Goal: Task Accomplishment & Management: Manage account settings

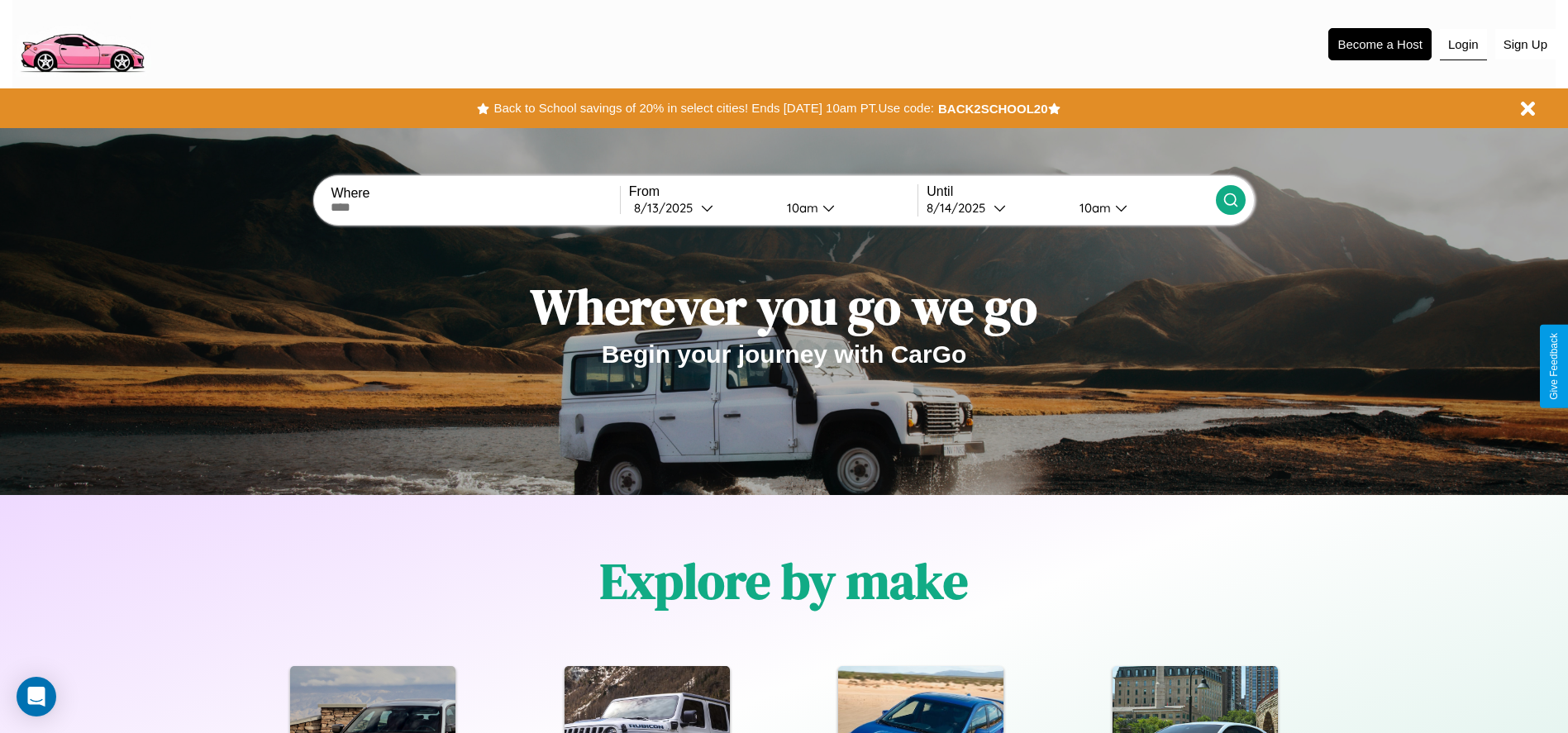
click at [1463, 44] on button "Login" at bounding box center [1463, 45] width 47 height 31
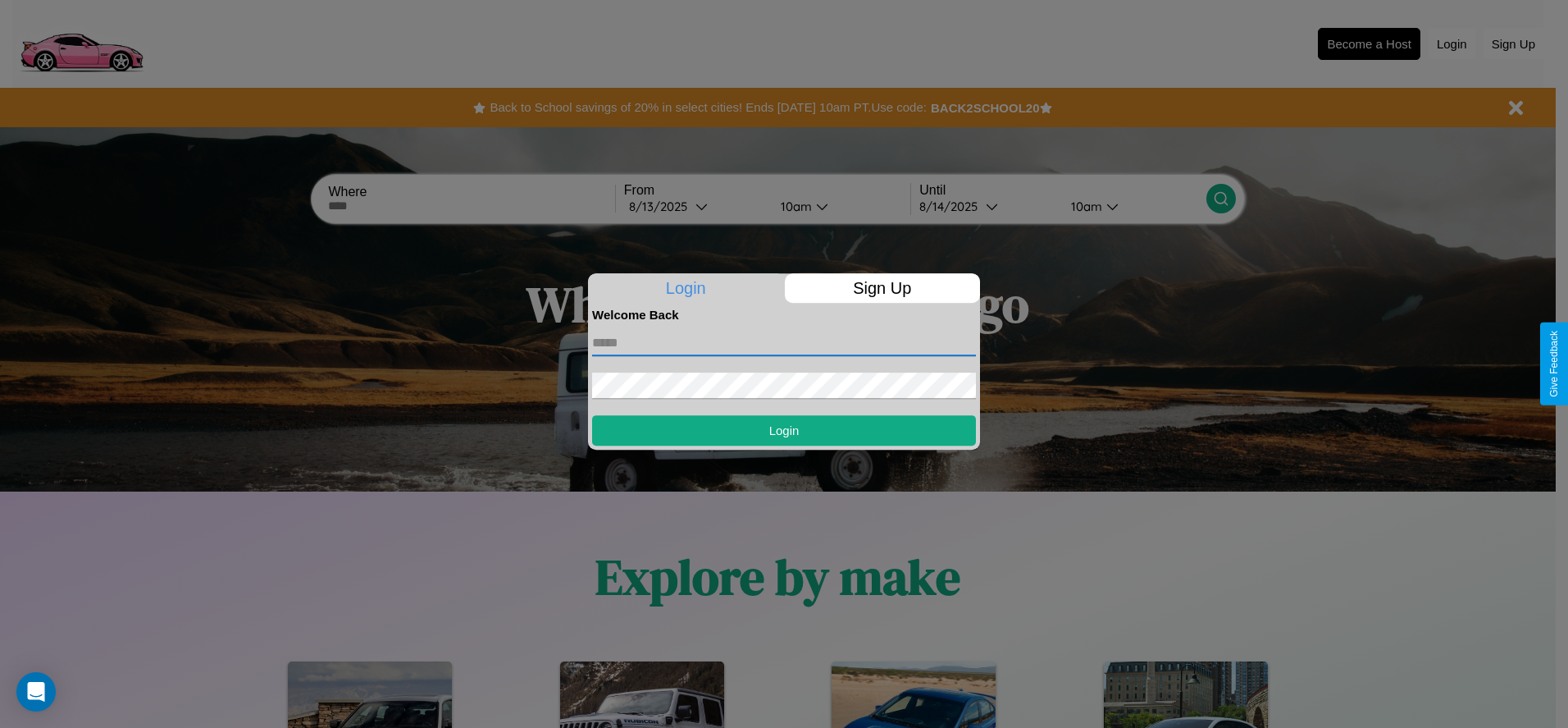
click at [784, 342] on input "text" at bounding box center [784, 343] width 384 height 26
type input "**********"
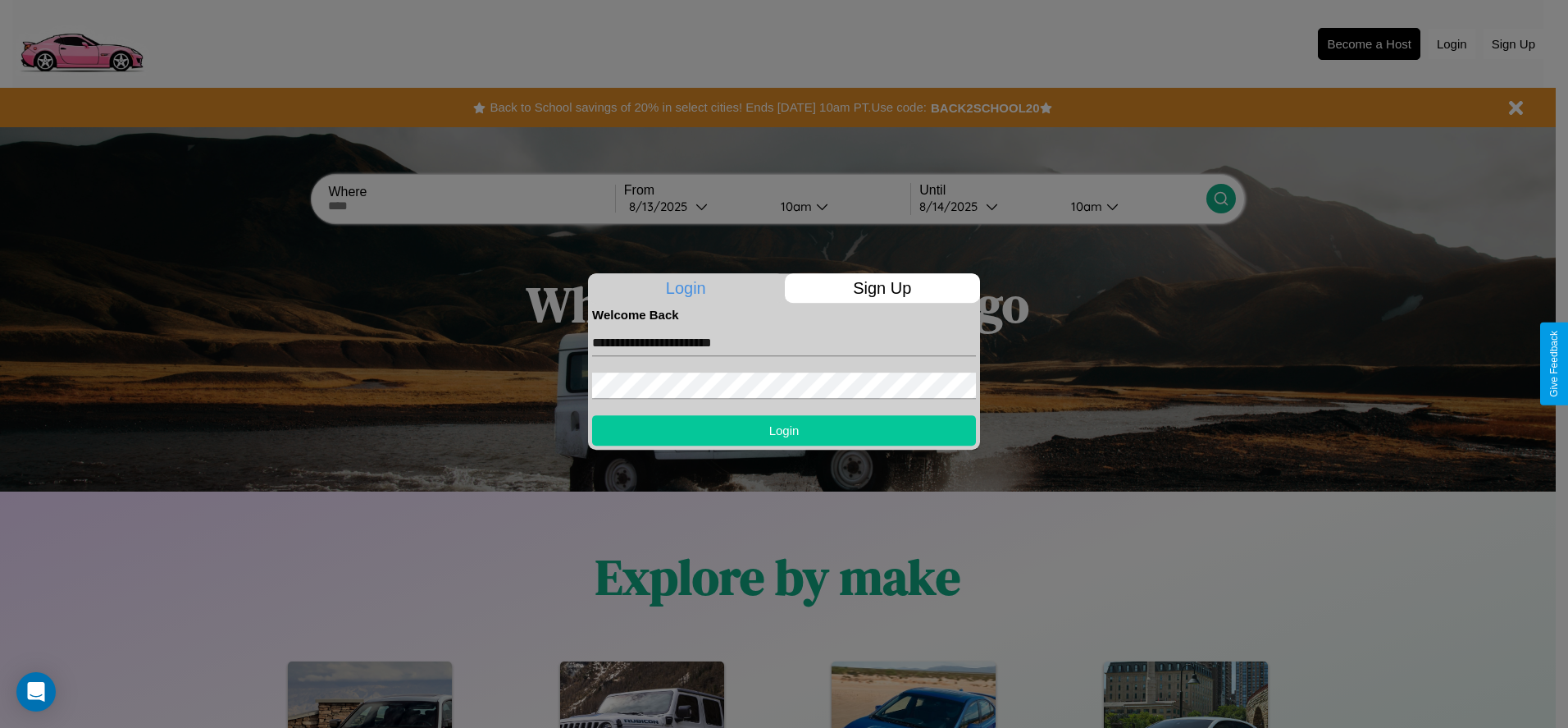
click at [784, 430] on button "Login" at bounding box center [784, 430] width 384 height 30
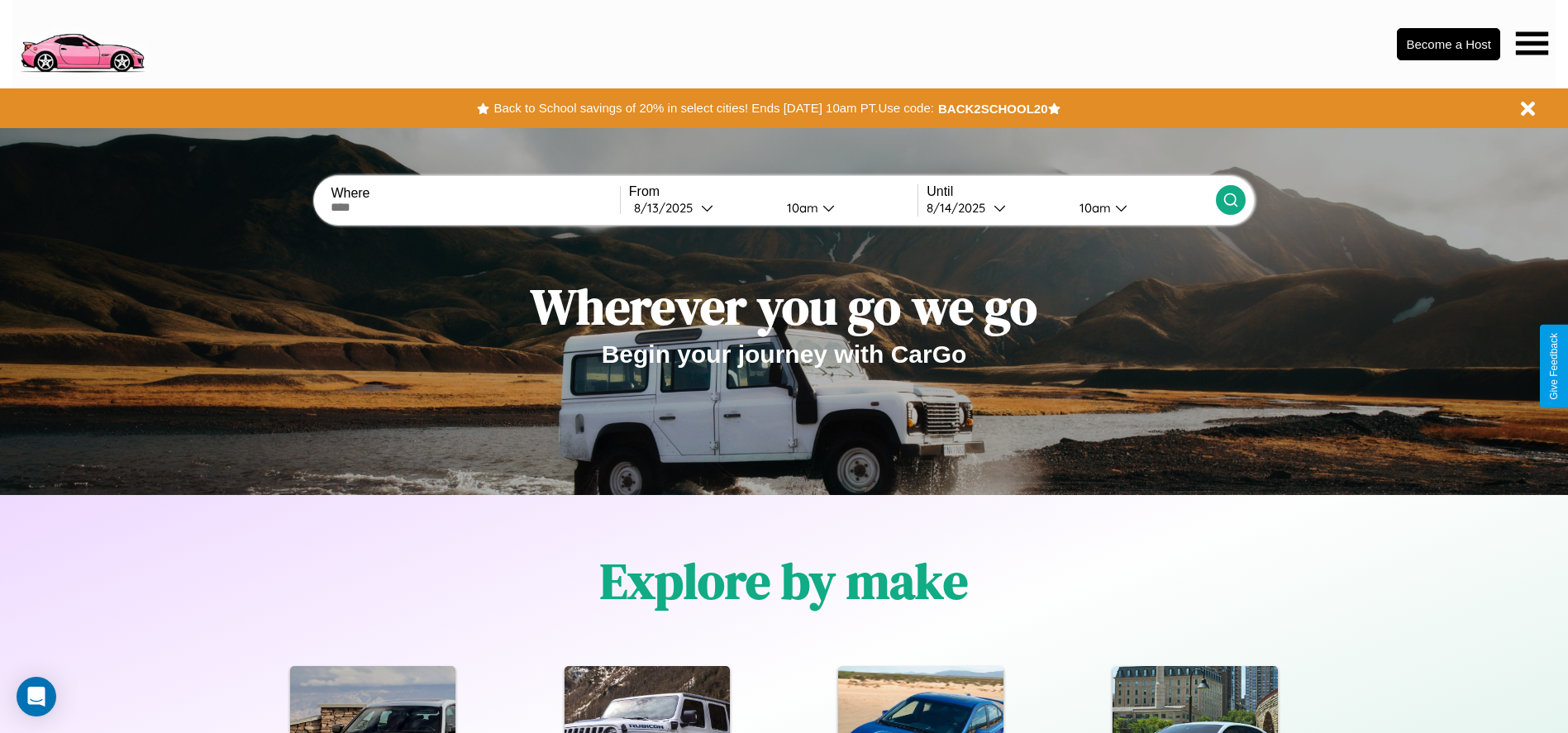
click at [1531, 43] on icon at bounding box center [1531, 43] width 32 height 23
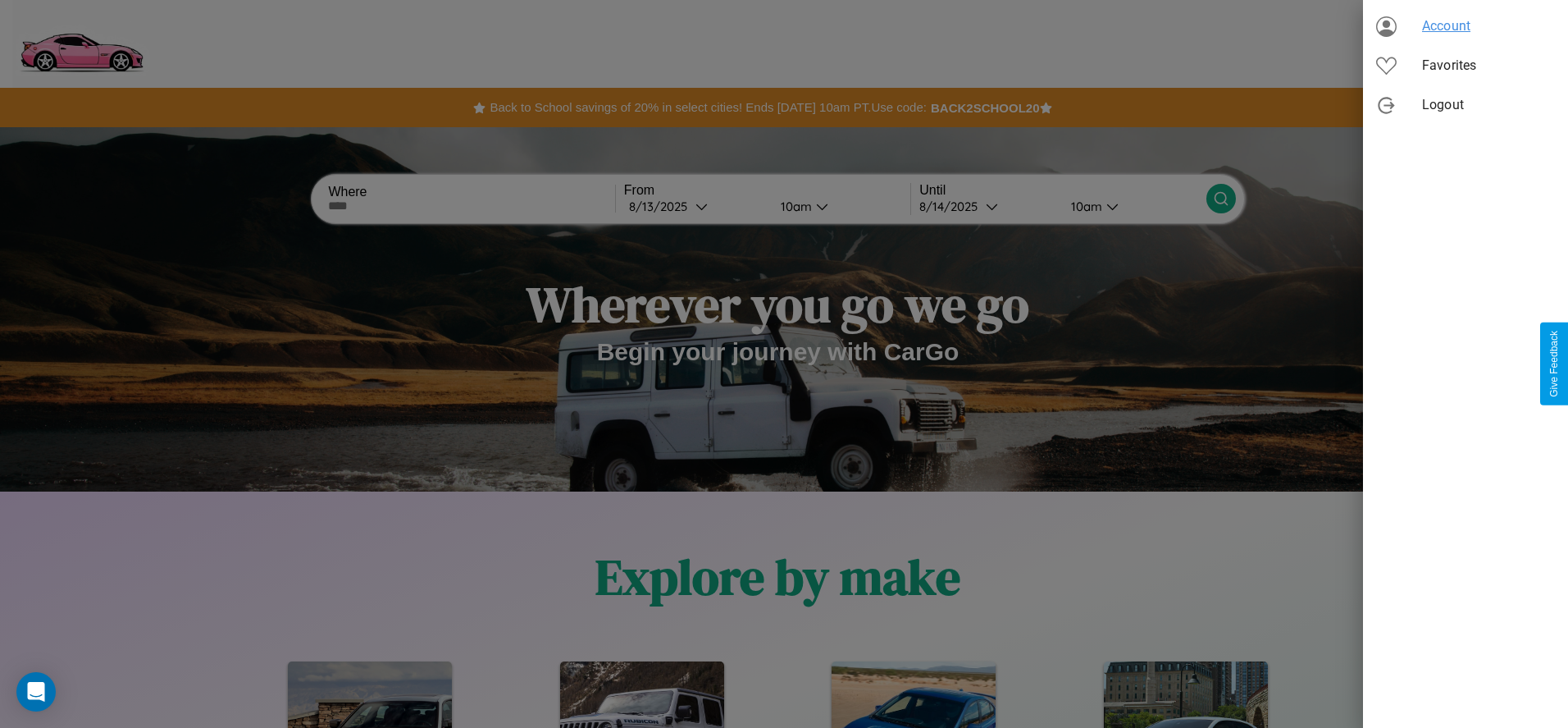
click at [1466, 26] on span "Account" at bounding box center [1488, 26] width 133 height 20
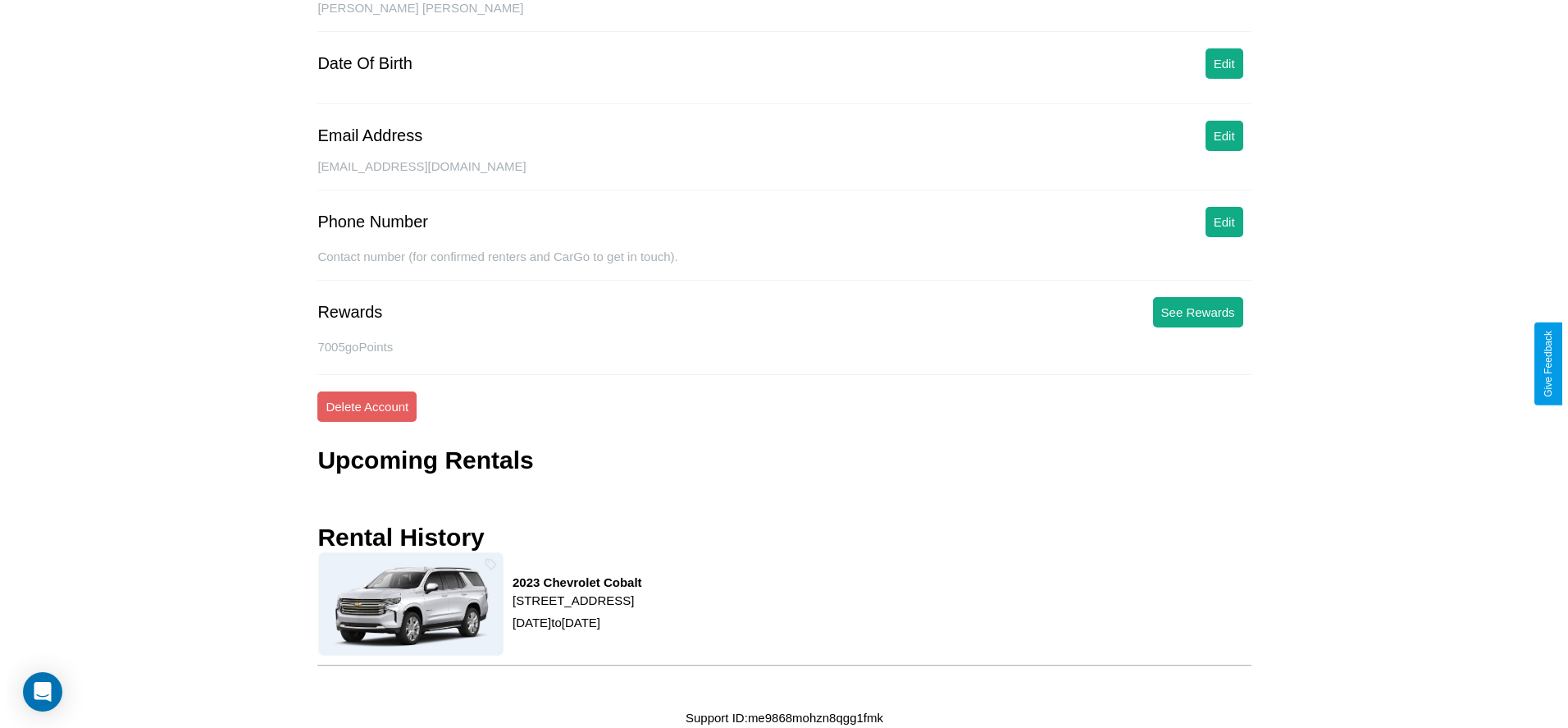
scroll to position [180, 0]
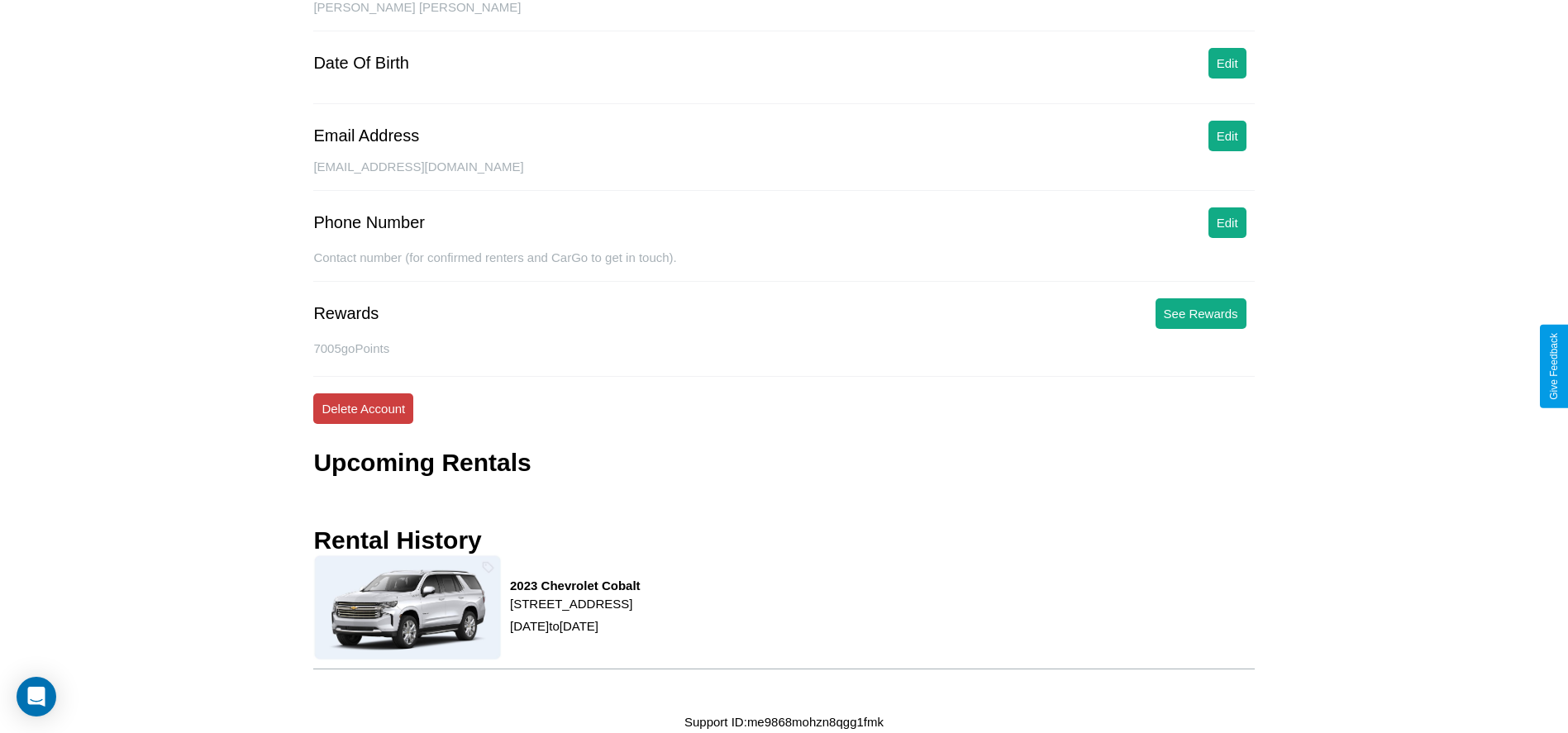
click at [363, 408] on button "Delete Account" at bounding box center [363, 408] width 100 height 31
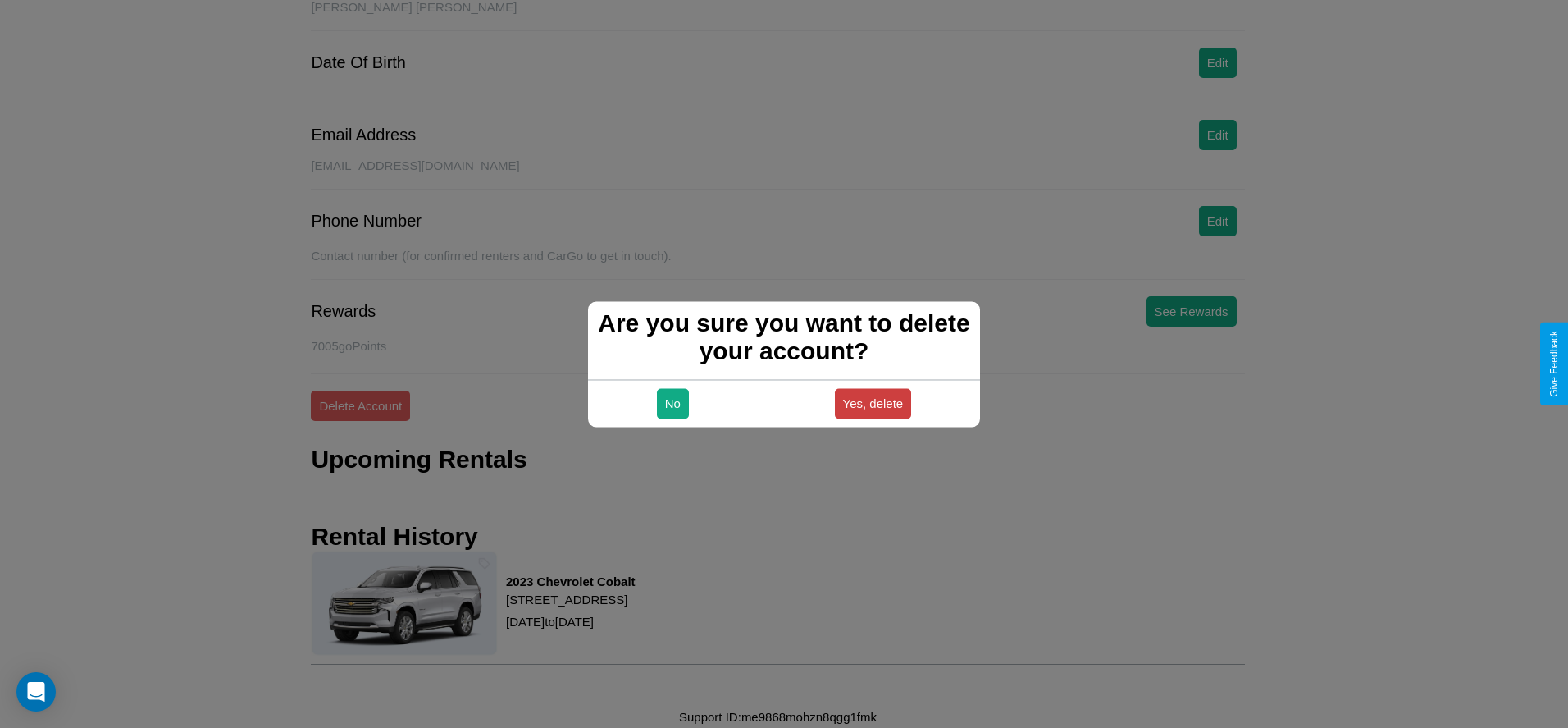
click at [873, 403] on button "Yes, delete" at bounding box center [873, 403] width 77 height 30
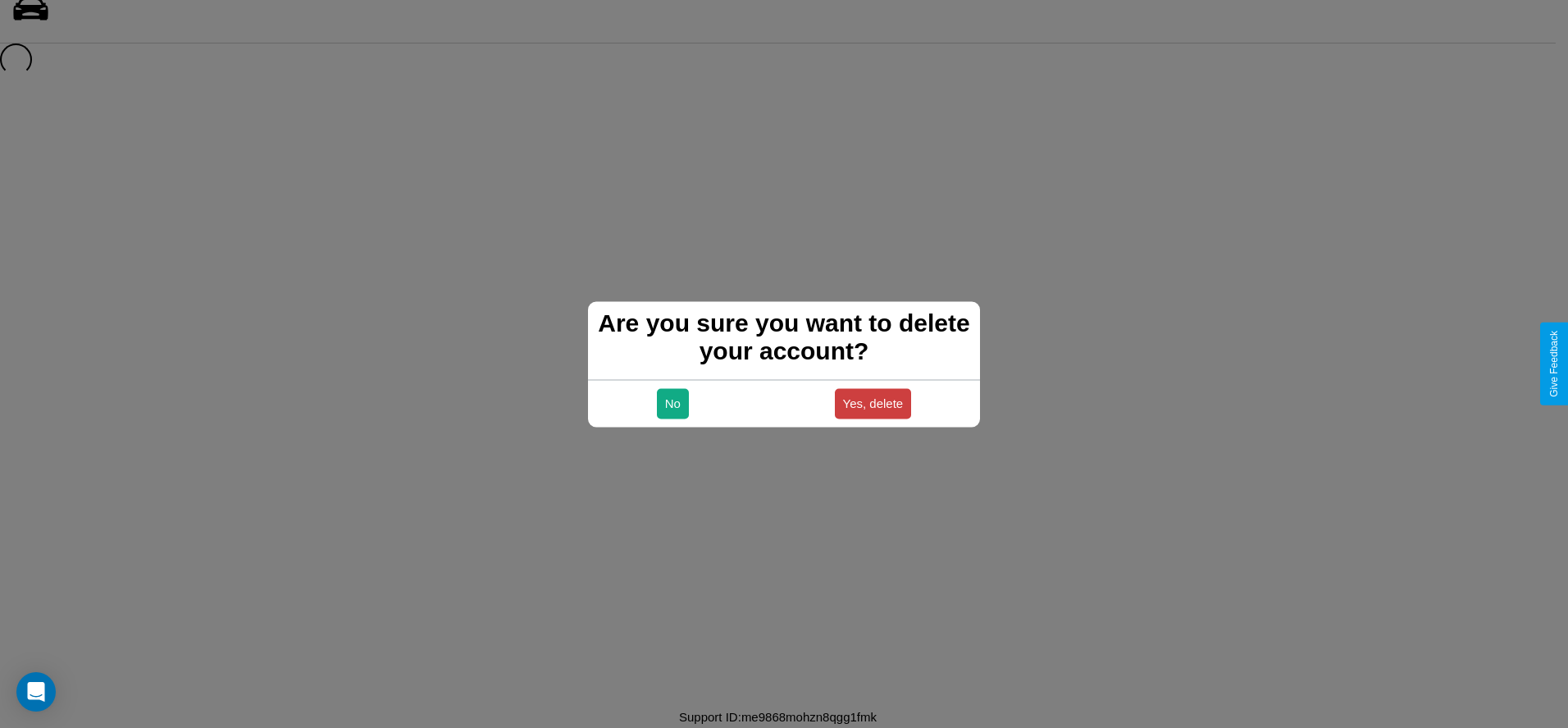
scroll to position [22, 0]
